Goal: Information Seeking & Learning: Check status

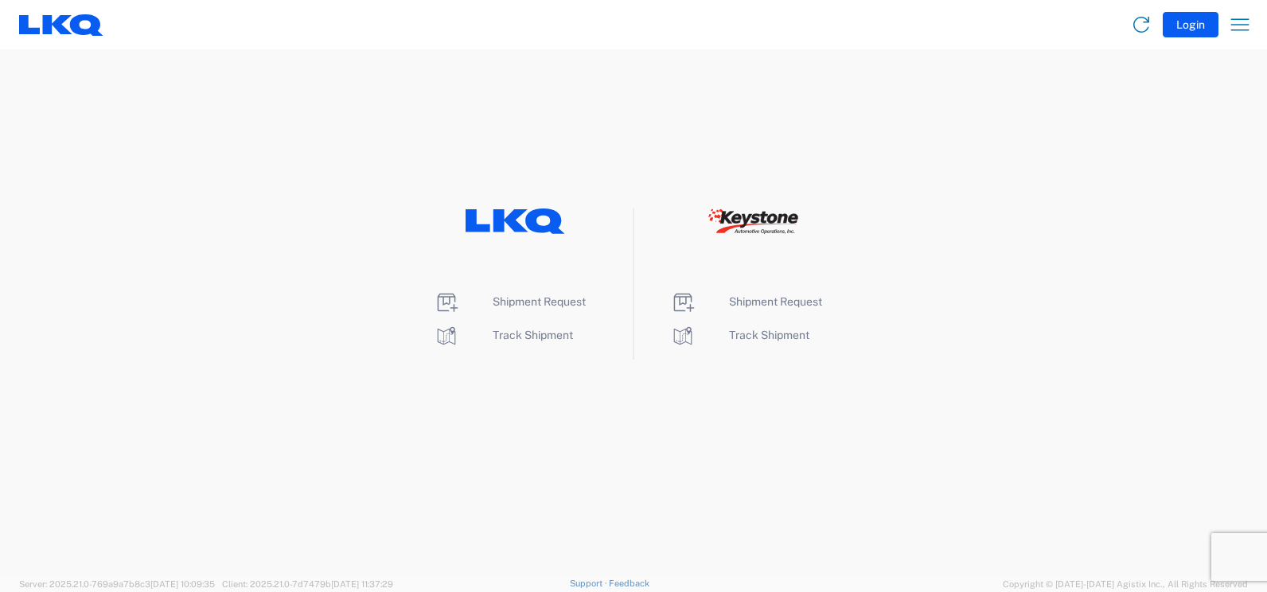
click at [520, 345] on li "Track Shipment" at bounding box center [515, 335] width 163 height 25
click at [520, 343] on li "Track Shipment" at bounding box center [515, 335] width 163 height 25
click at [520, 330] on span "Track Shipment" at bounding box center [533, 335] width 80 height 13
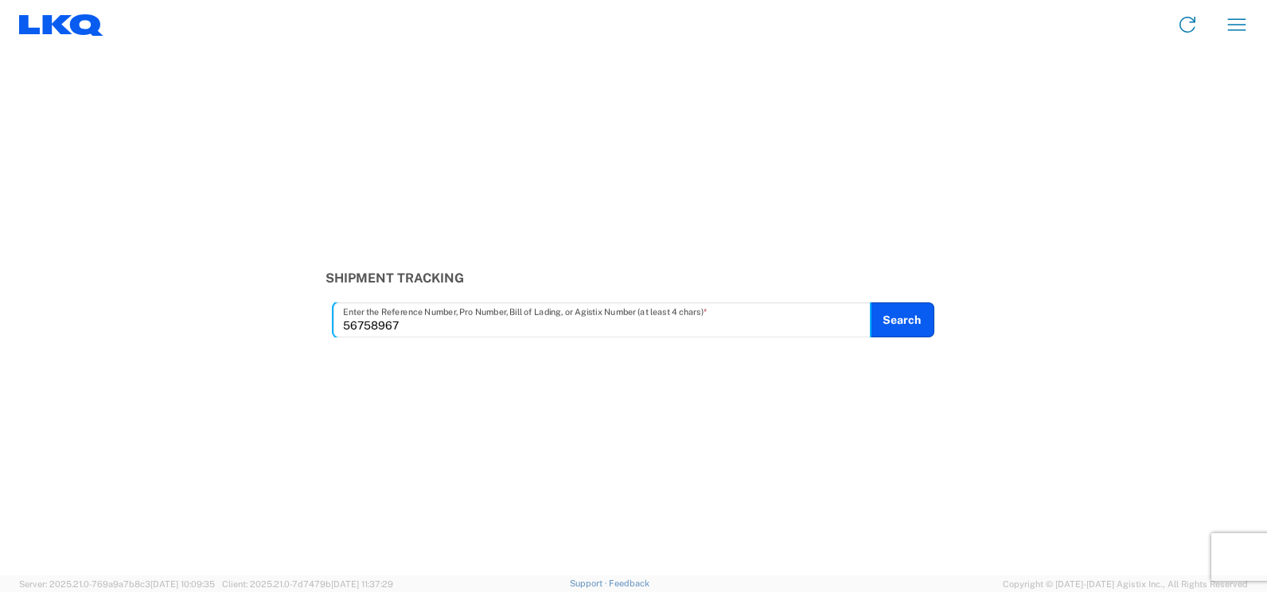
type input "56758967"
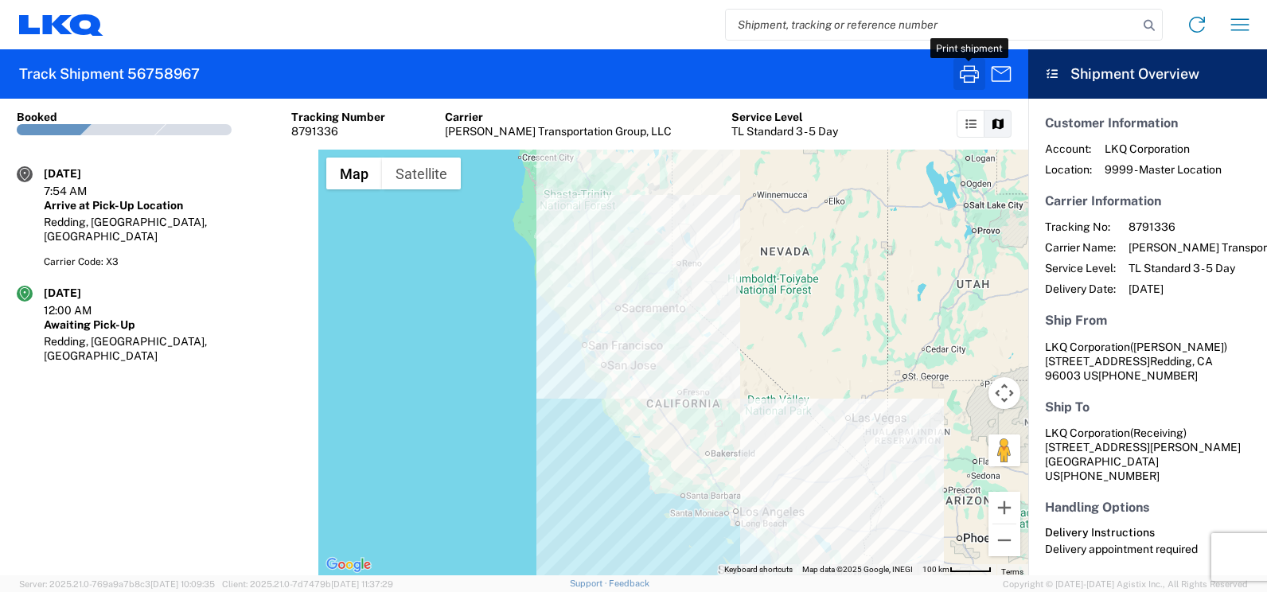
click at [966, 73] on icon "button" at bounding box center [969, 73] width 25 height 25
